Goal: Obtain resource: Obtain resource

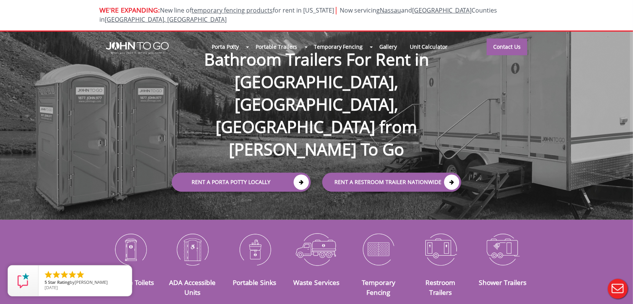
scroll to position [38, 0]
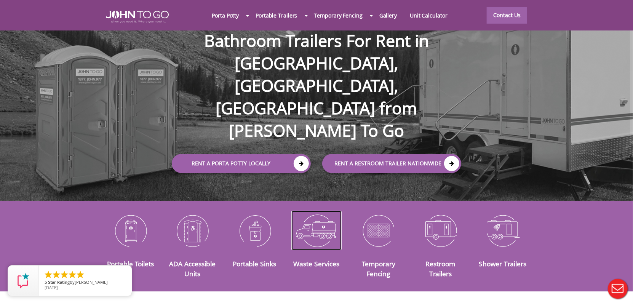
click at [316, 223] on img at bounding box center [317, 231] width 51 height 40
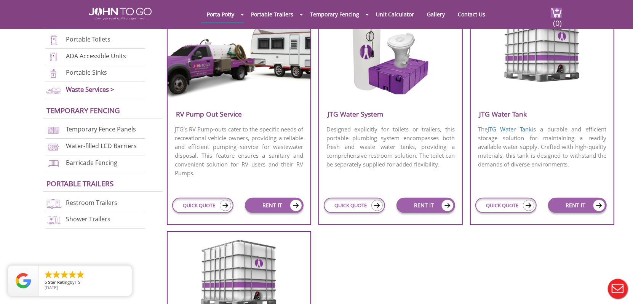
scroll to position [343, 0]
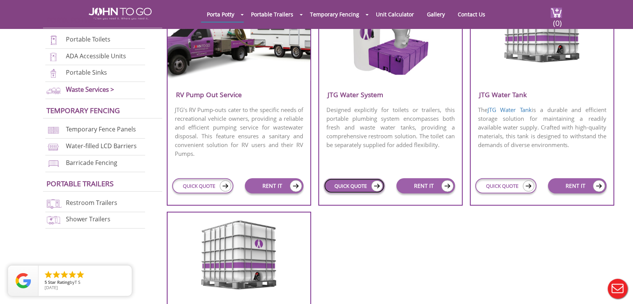
click at [353, 180] on link "QUICK QUOTE" at bounding box center [354, 185] width 61 height 15
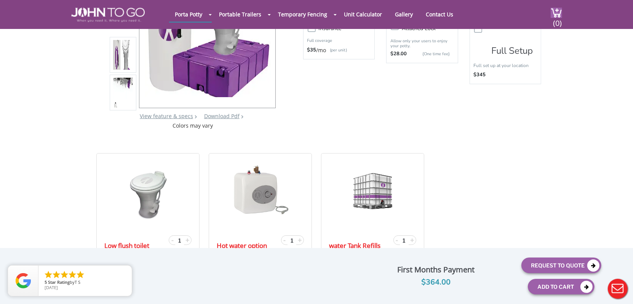
scroll to position [114, 0]
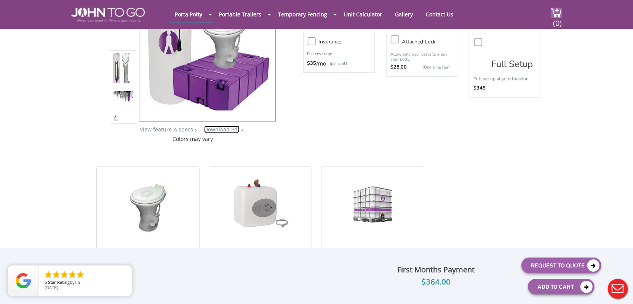
click at [230, 130] on link "Download Pdf" at bounding box center [221, 129] width 35 height 7
